Goal: Task Accomplishment & Management: Manage account settings

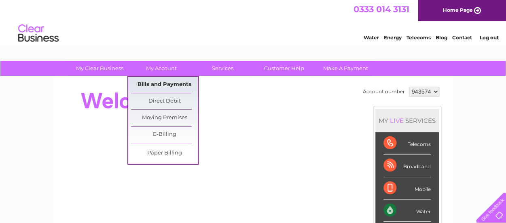
click at [157, 85] on link "Bills and Payments" at bounding box center [164, 85] width 67 height 16
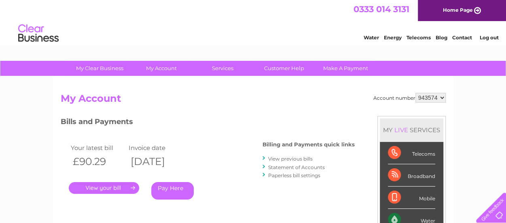
click at [300, 157] on link "View previous bills" at bounding box center [290, 158] width 45 height 6
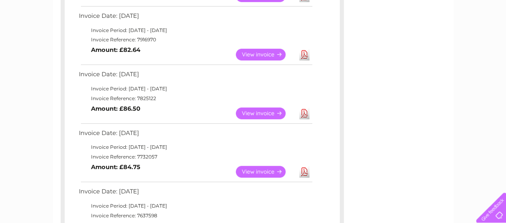
scroll to position [202, 0]
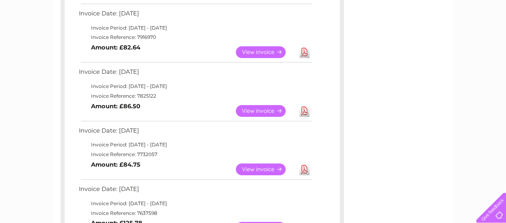
click at [261, 110] on link "View" at bounding box center [266, 111] width 60 height 12
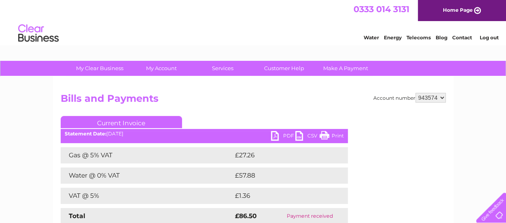
scroll to position [40, 0]
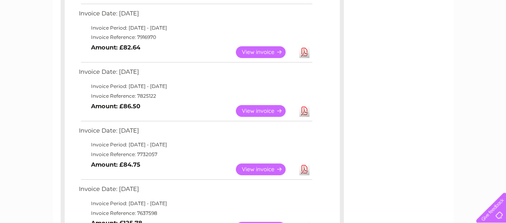
click at [264, 51] on link "View" at bounding box center [266, 52] width 60 height 12
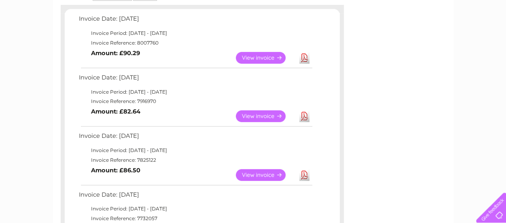
scroll to position [121, 0]
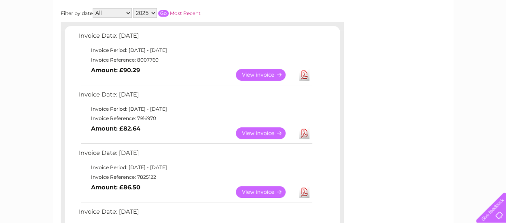
click at [261, 72] on link "View" at bounding box center [266, 75] width 60 height 12
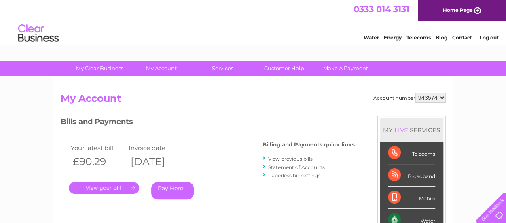
click at [441, 96] on select "943574 943576" at bounding box center [431, 98] width 30 height 10
select select "943576"
click at [416, 93] on select "943574 943576" at bounding box center [431, 98] width 30 height 10
click at [305, 158] on link "View previous bills" at bounding box center [290, 158] width 45 height 6
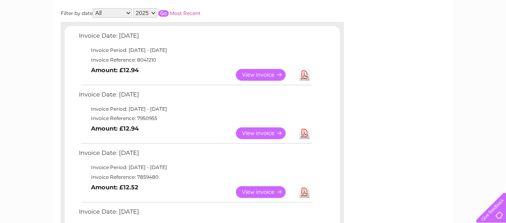
scroll to position [162, 0]
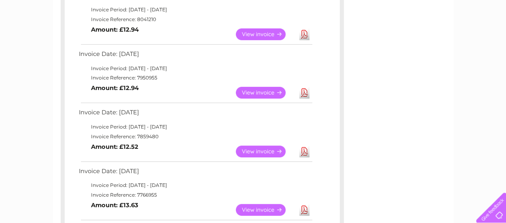
click at [260, 206] on link "View" at bounding box center [266, 210] width 60 height 12
click at [277, 147] on link "View" at bounding box center [266, 151] width 60 height 12
click at [251, 92] on link "View" at bounding box center [266, 93] width 60 height 12
